Goal: Navigation & Orientation: Find specific page/section

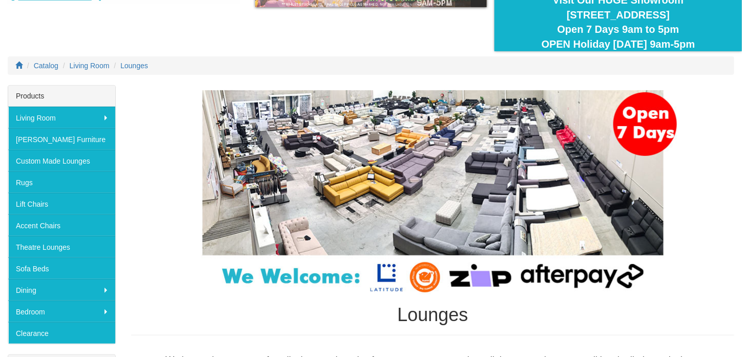
scroll to position [112, 0]
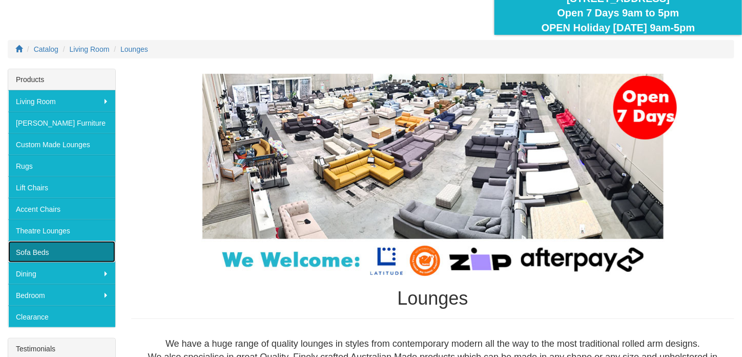
click at [38, 249] on link "Sofa Beds" at bounding box center [61, 252] width 107 height 22
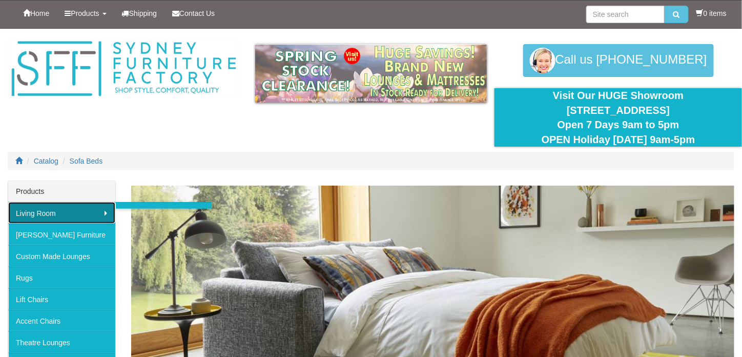
click at [38, 211] on link "Living Room" at bounding box center [61, 213] width 107 height 22
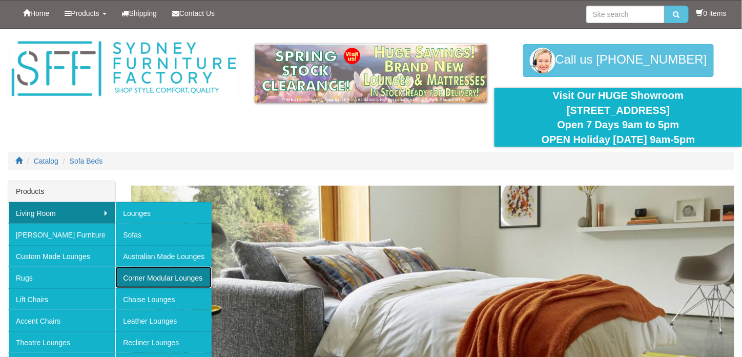
click at [180, 276] on link "Corner Modular Lounges" at bounding box center [163, 278] width 96 height 22
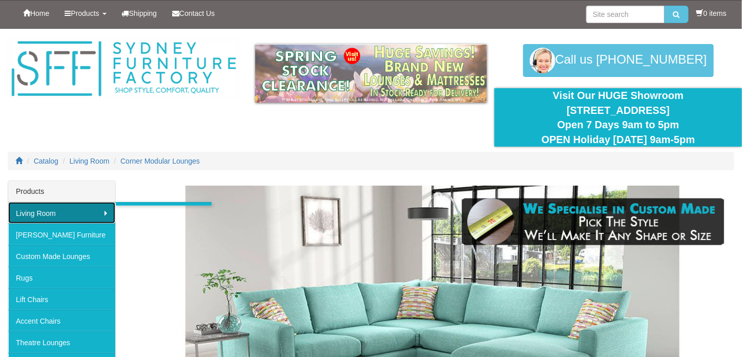
click at [42, 210] on link "Living Room" at bounding box center [61, 213] width 107 height 22
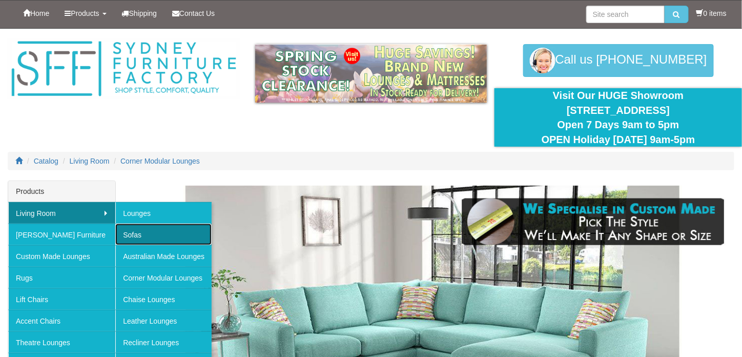
click at [130, 233] on link "Sofas" at bounding box center [163, 234] width 96 height 22
